Goal: Transaction & Acquisition: Purchase product/service

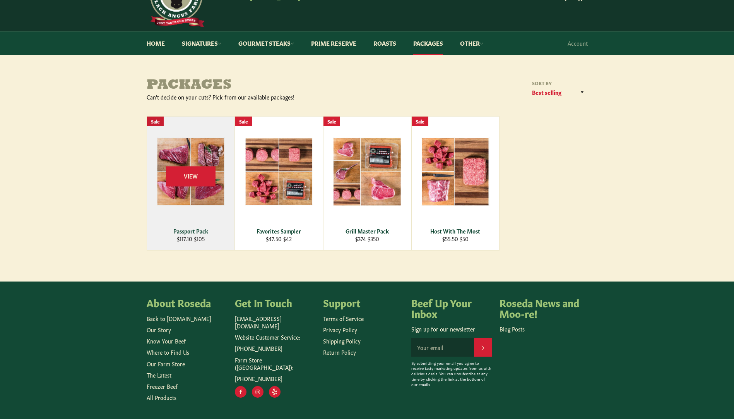
scroll to position [66, 0]
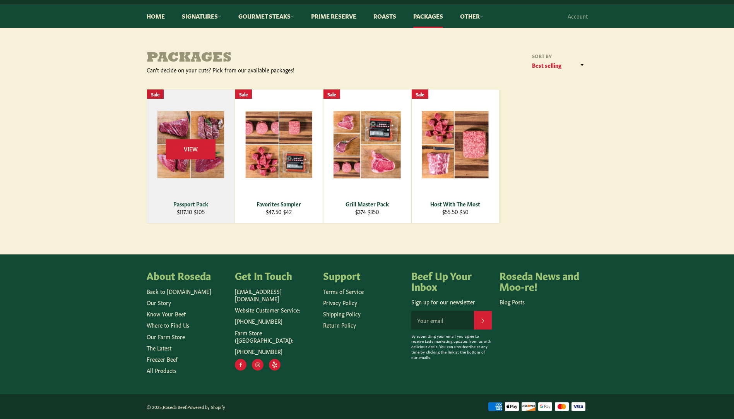
click at [197, 207] on div "Passport Pack" at bounding box center [191, 203] width 78 height 7
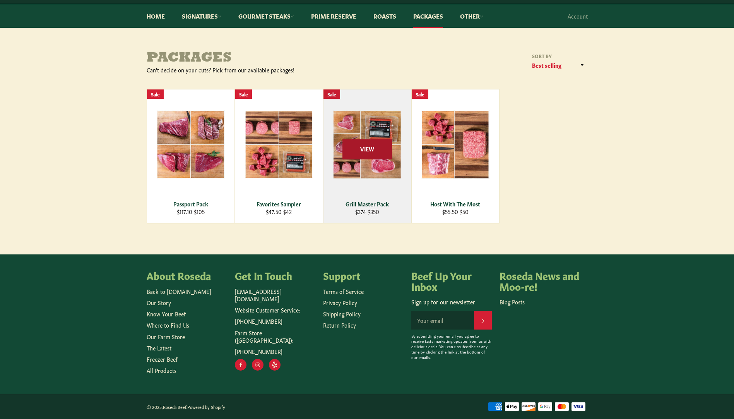
click at [347, 154] on span "View" at bounding box center [367, 149] width 50 height 20
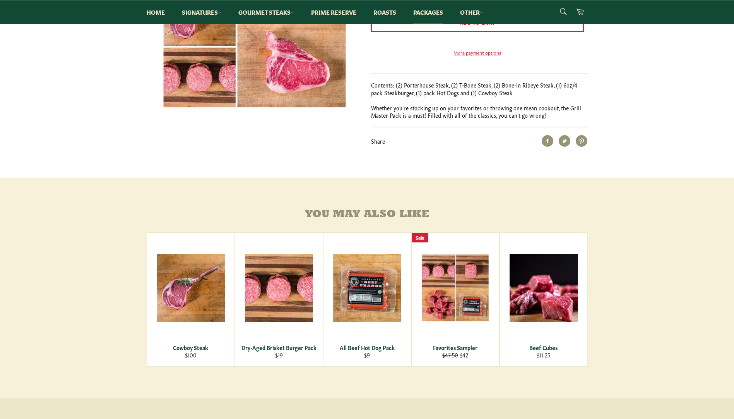
scroll to position [387, 0]
